Goal: Find specific page/section: Find specific page/section

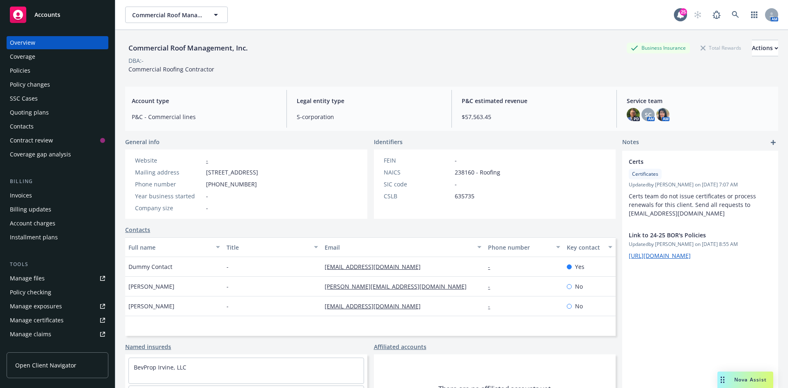
click at [56, 11] on span "Accounts" at bounding box center [47, 14] width 26 height 7
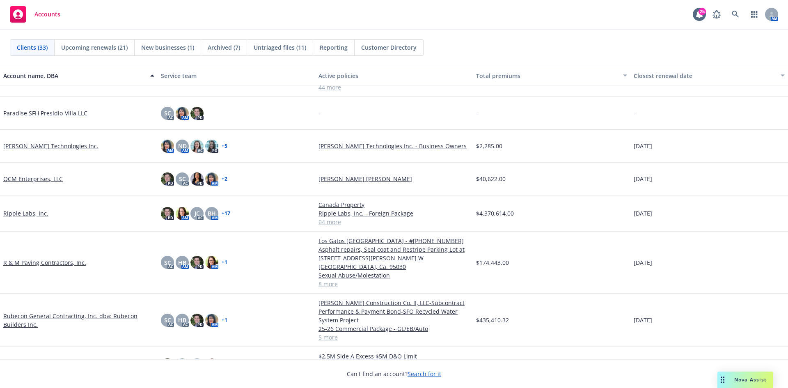
scroll to position [698, 0]
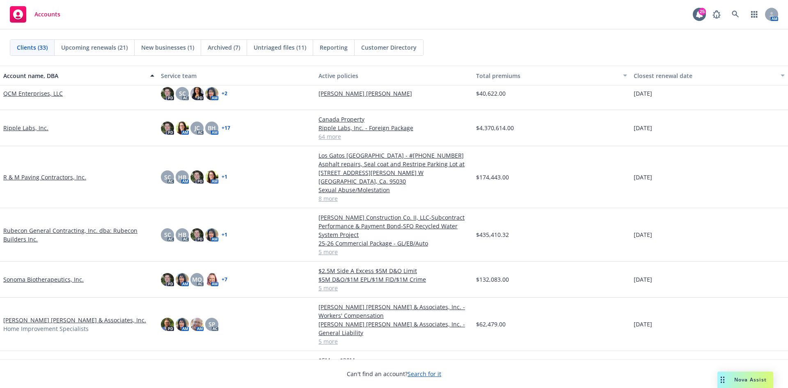
click at [46, 316] on link "[PERSON_NAME] [PERSON_NAME] & Associates, Inc." at bounding box center [74, 320] width 143 height 9
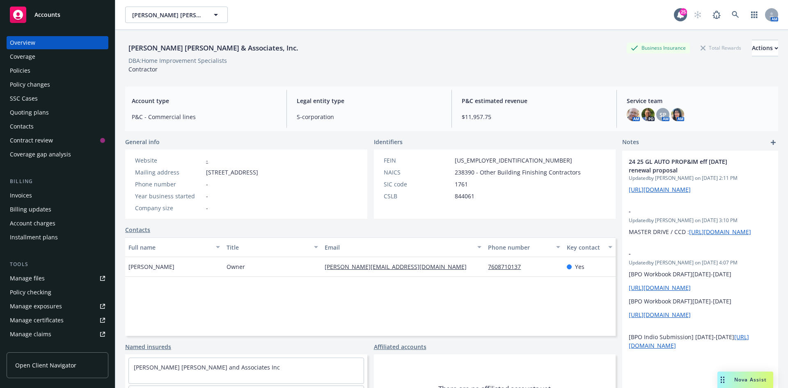
click at [36, 72] on div "Policies" at bounding box center [57, 70] width 95 height 13
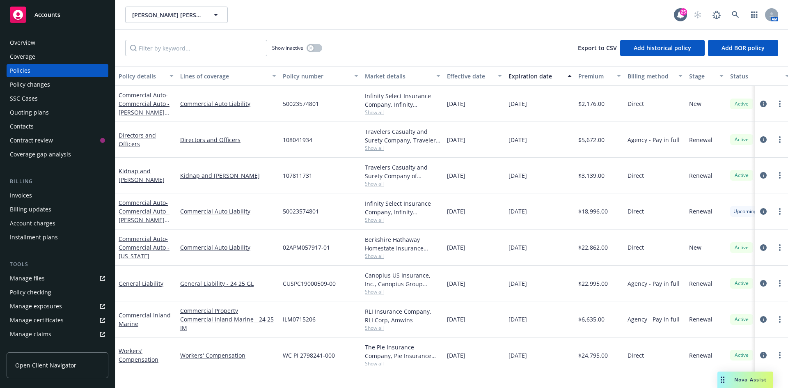
click at [34, 193] on div "Invoices" at bounding box center [57, 195] width 95 height 13
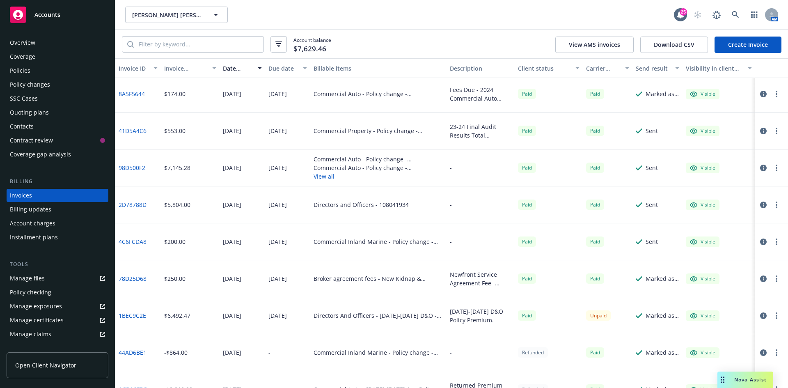
scroll to position [478, 0]
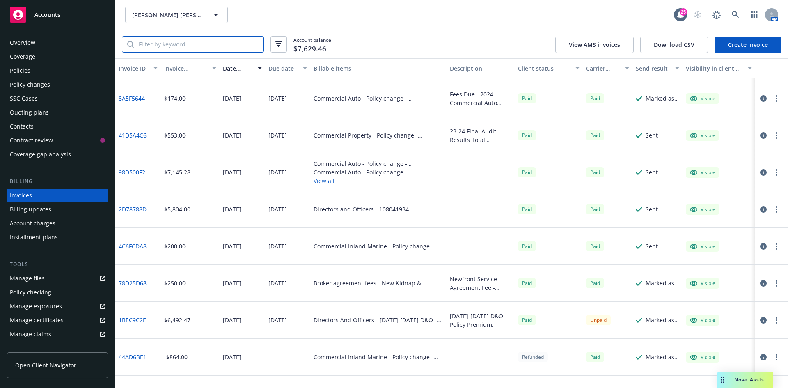
click at [189, 45] on input "search" at bounding box center [199, 45] width 130 height 16
type input "825"
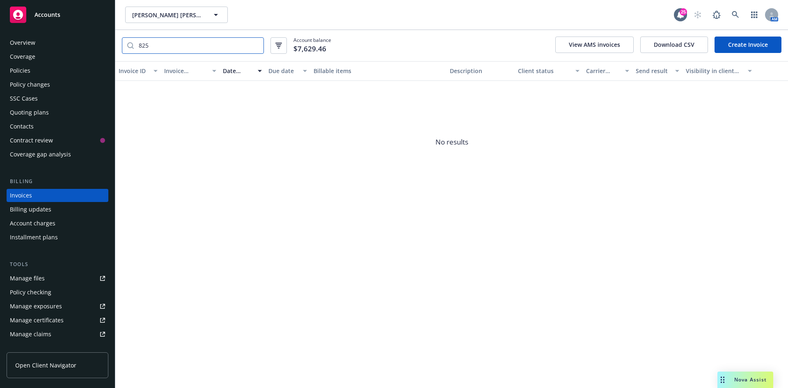
drag, startPoint x: 166, startPoint y: 50, endPoint x: 125, endPoint y: 51, distance: 41.1
click at [125, 51] on div "825" at bounding box center [193, 45] width 142 height 16
